Goal: Task Accomplishment & Management: Use online tool/utility

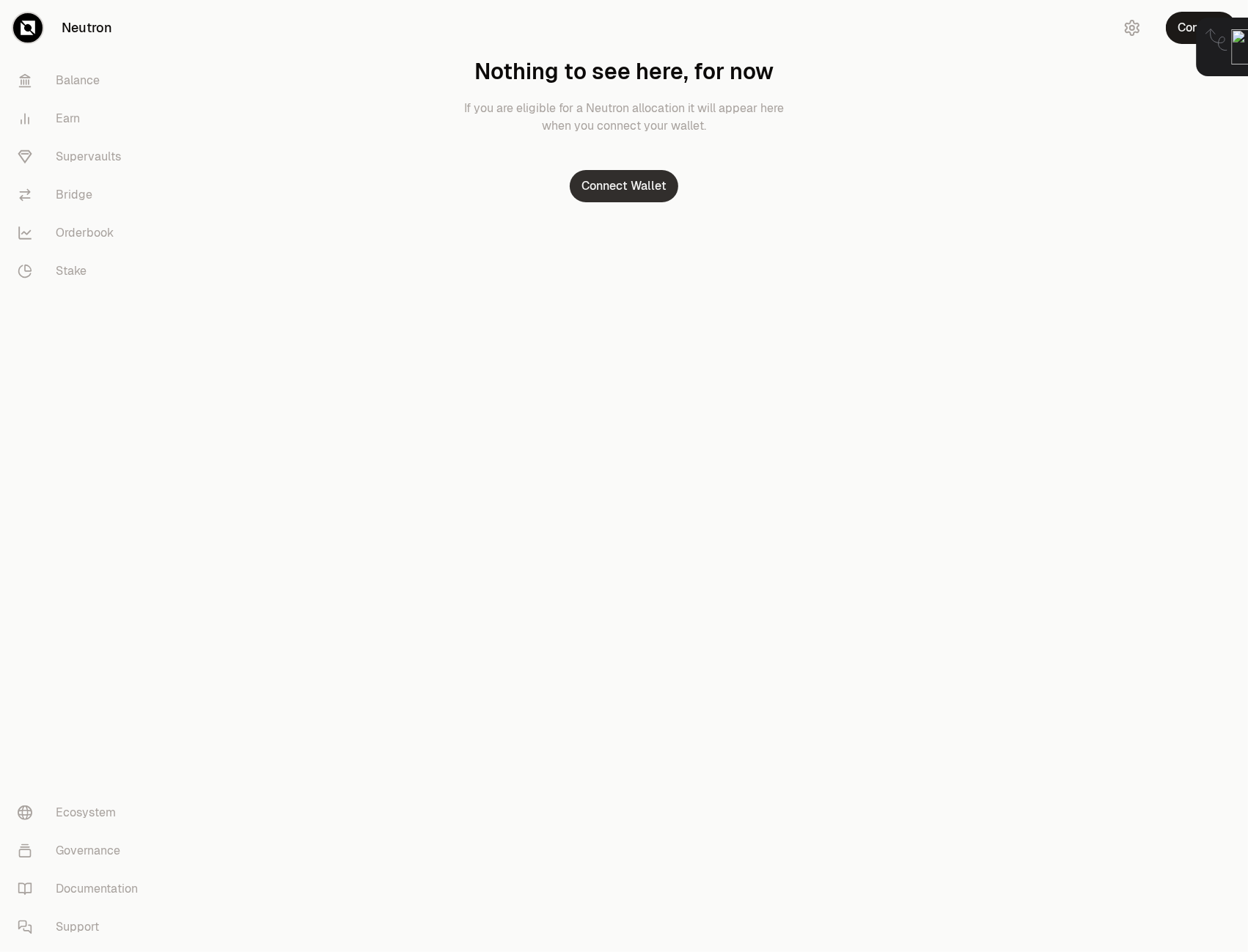
click at [605, 190] on button "Connect Wallet" at bounding box center [623, 186] width 108 height 32
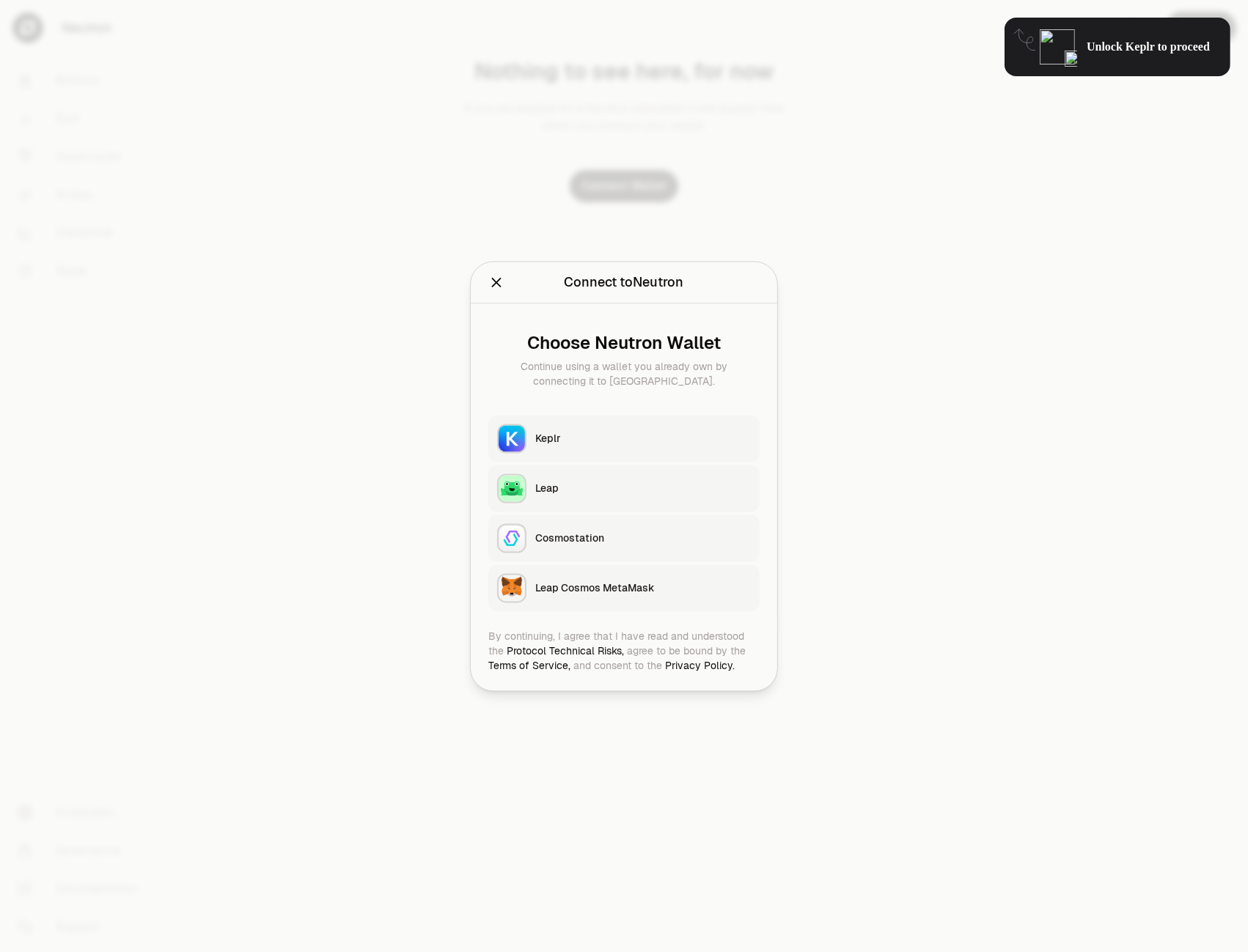
click at [551, 438] on div "Keplr" at bounding box center [643, 438] width 216 height 15
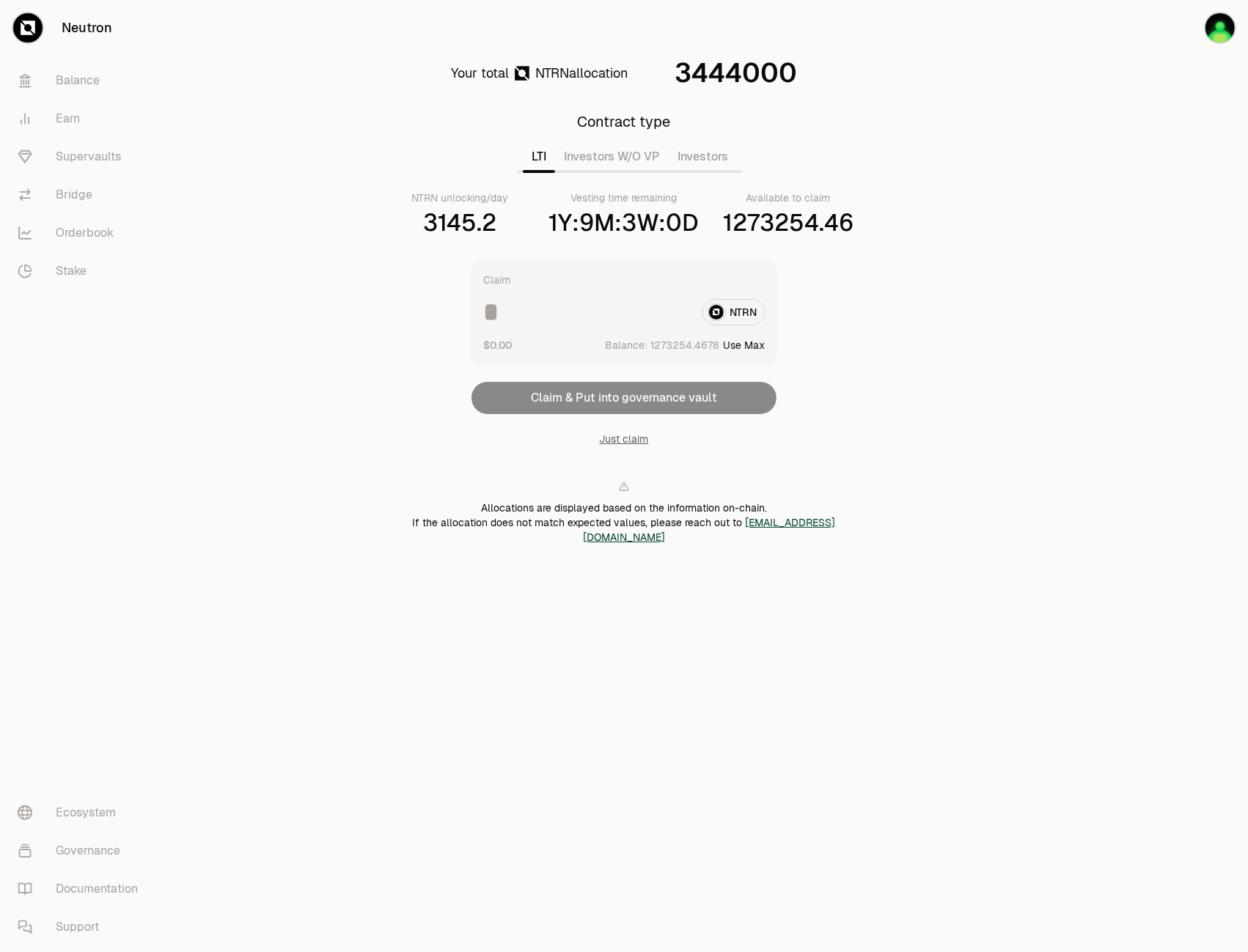
click at [728, 311] on div "NTRN" at bounding box center [624, 312] width 282 height 26
click at [755, 350] on button "Use Max" at bounding box center [743, 345] width 42 height 15
type input "**********"
click at [1091, 291] on div at bounding box center [1166, 319] width 165 height 639
